Goal: Use online tool/utility: Utilize a website feature to perform a specific function

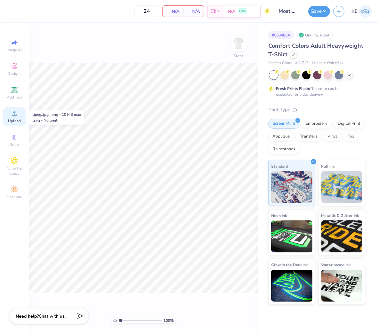
click at [9, 115] on div "Upload" at bounding box center [14, 116] width 22 height 19
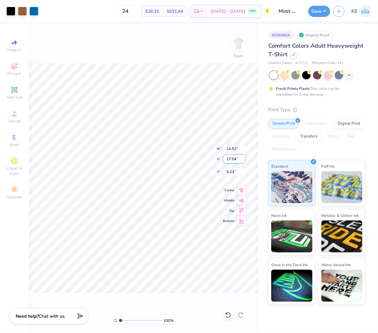
click at [232, 158] on input "17.04" at bounding box center [234, 158] width 23 height 9
type input "15"
type input "12.79"
type input "15.00"
click at [233, 171] on input "6.25" at bounding box center [234, 171] width 23 height 9
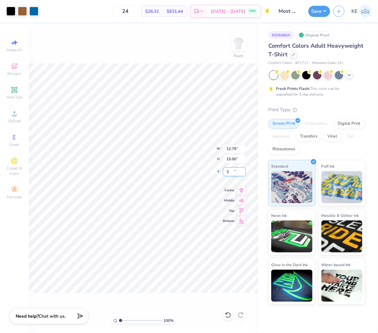
type input "3.00"
click at [234, 145] on input "12.79" at bounding box center [234, 148] width 23 height 9
type input "12.50"
type input "14.66"
type input "3.00"
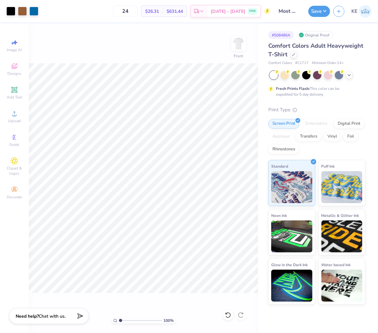
click at [201, 239] on div "100 % Front" at bounding box center [143, 177] width 229 height 309
click at [232, 149] on input "12.50" at bounding box center [234, 148] width 23 height 9
type input "12.00"
type input "14.07"
type input "3.00"
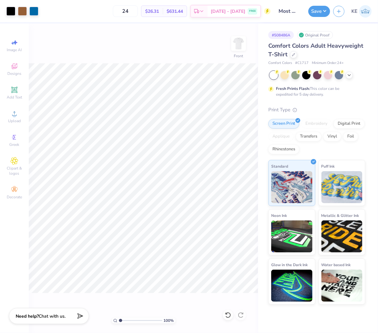
click at [232, 20] on div "Art colors 24 $26.31 Per Item $631.44 Total Est. Delivery [DATE] - [DATE] FREE …" at bounding box center [189, 166] width 378 height 333
click at [320, 11] on button "Save" at bounding box center [319, 10] width 22 height 11
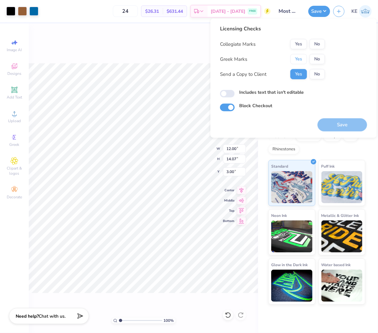
drag, startPoint x: 299, startPoint y: 60, endPoint x: 309, endPoint y: 53, distance: 11.9
click at [299, 60] on button "Yes" at bounding box center [298, 59] width 17 height 10
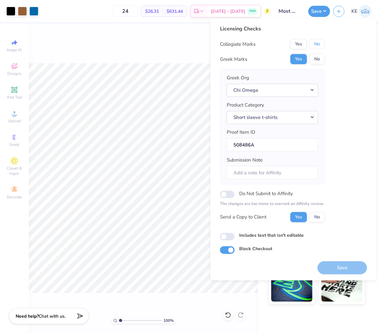
click at [320, 46] on button "No" at bounding box center [316, 44] width 15 height 10
click at [346, 267] on button "Save" at bounding box center [342, 267] width 50 height 13
